Goal: Task Accomplishment & Management: Manage account settings

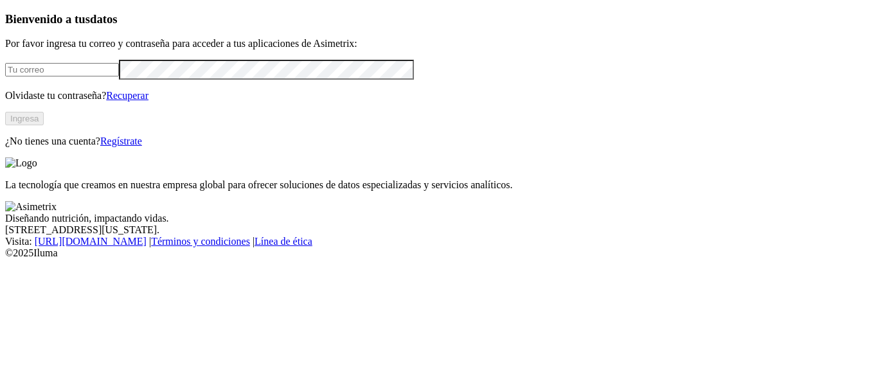
drag, startPoint x: 0, startPoint y: 0, endPoint x: 62, endPoint y: 96, distance: 114.8
click at [62, 76] on input "email" at bounding box center [62, 69] width 114 height 13
type input "rafael.ochoa@opav.co"
click input "submit" at bounding box center [0, 0] width 0 height 0
